Goal: Find specific page/section: Find specific page/section

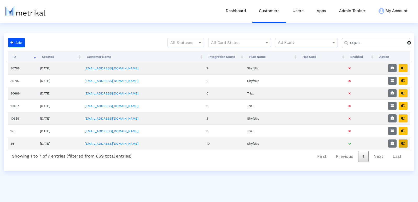
click at [403, 141] on icon "button" at bounding box center [403, 143] width 4 height 4
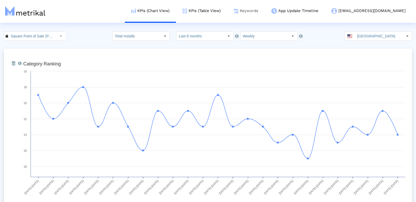
click at [265, 11] on link "Keywords" at bounding box center [246, 11] width 38 height 22
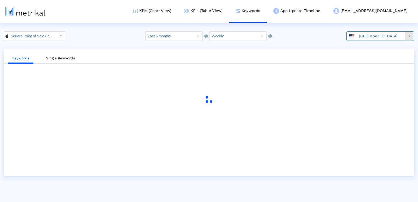
click at [387, 32] on input "United States" at bounding box center [381, 36] width 48 height 9
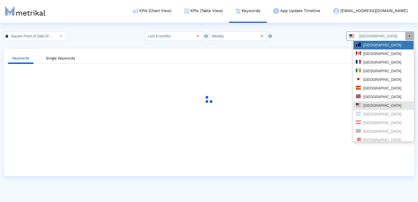
click at [372, 47] on div "Australia" at bounding box center [383, 45] width 55 height 5
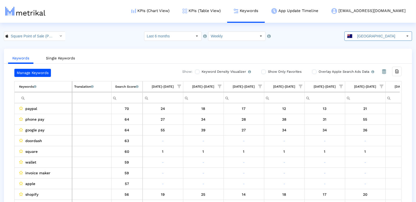
scroll to position [0, 269]
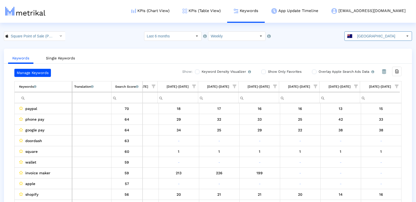
click at [48, 97] on input "Filter cell" at bounding box center [45, 97] width 53 height 9
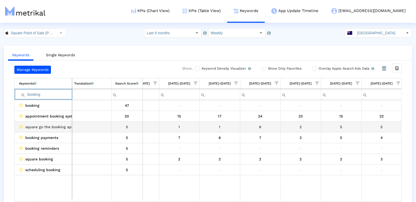
scroll to position [10, 0]
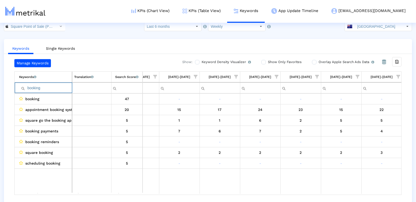
click at [31, 87] on input "booking" at bounding box center [45, 88] width 53 height 9
click at [30, 87] on input "booking" at bounding box center [45, 88] width 53 height 9
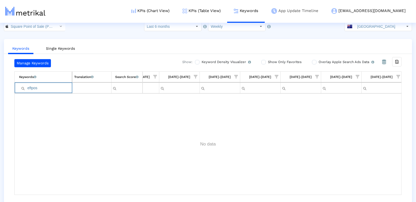
type input "eftpos"
click at [30, 88] on input "eftpos" at bounding box center [45, 88] width 53 height 9
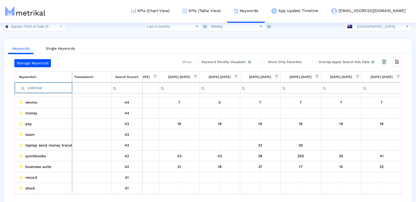
scroll to position [0, 0]
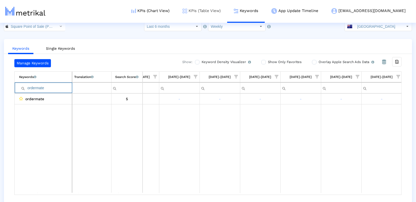
type input "ordermate"
